Goal: Information Seeking & Learning: Learn about a topic

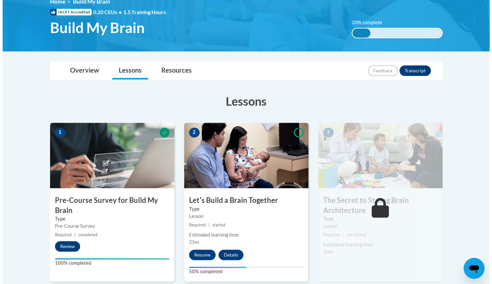
scroll to position [183, 0]
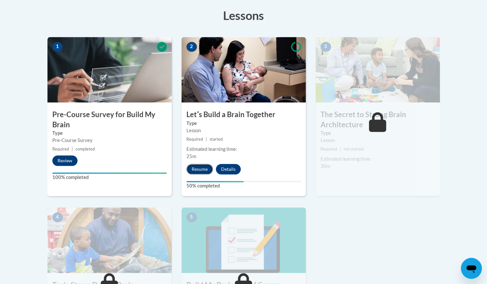
click at [204, 165] on button "Resume" at bounding box center [200, 169] width 27 height 10
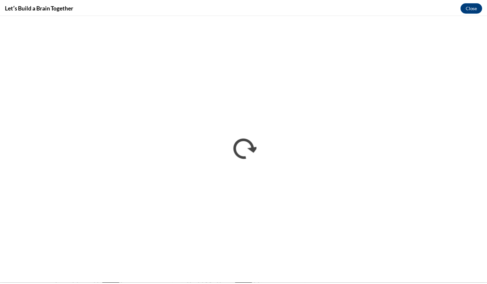
scroll to position [0, 0]
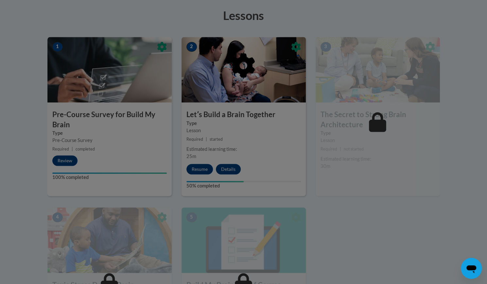
drag, startPoint x: 432, startPoint y: 98, endPoint x: 421, endPoint y: 93, distance: 11.1
click at [421, 93] on div at bounding box center [243, 99] width 393 height 124
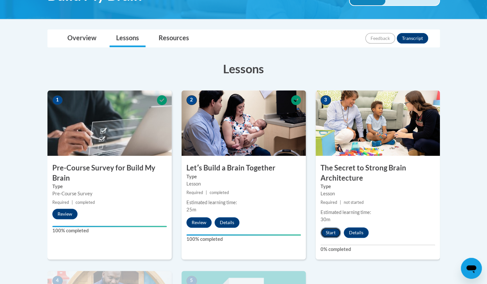
click at [336, 230] on button "Start" at bounding box center [331, 232] width 20 height 10
